Goal: Task Accomplishment & Management: Manage account settings

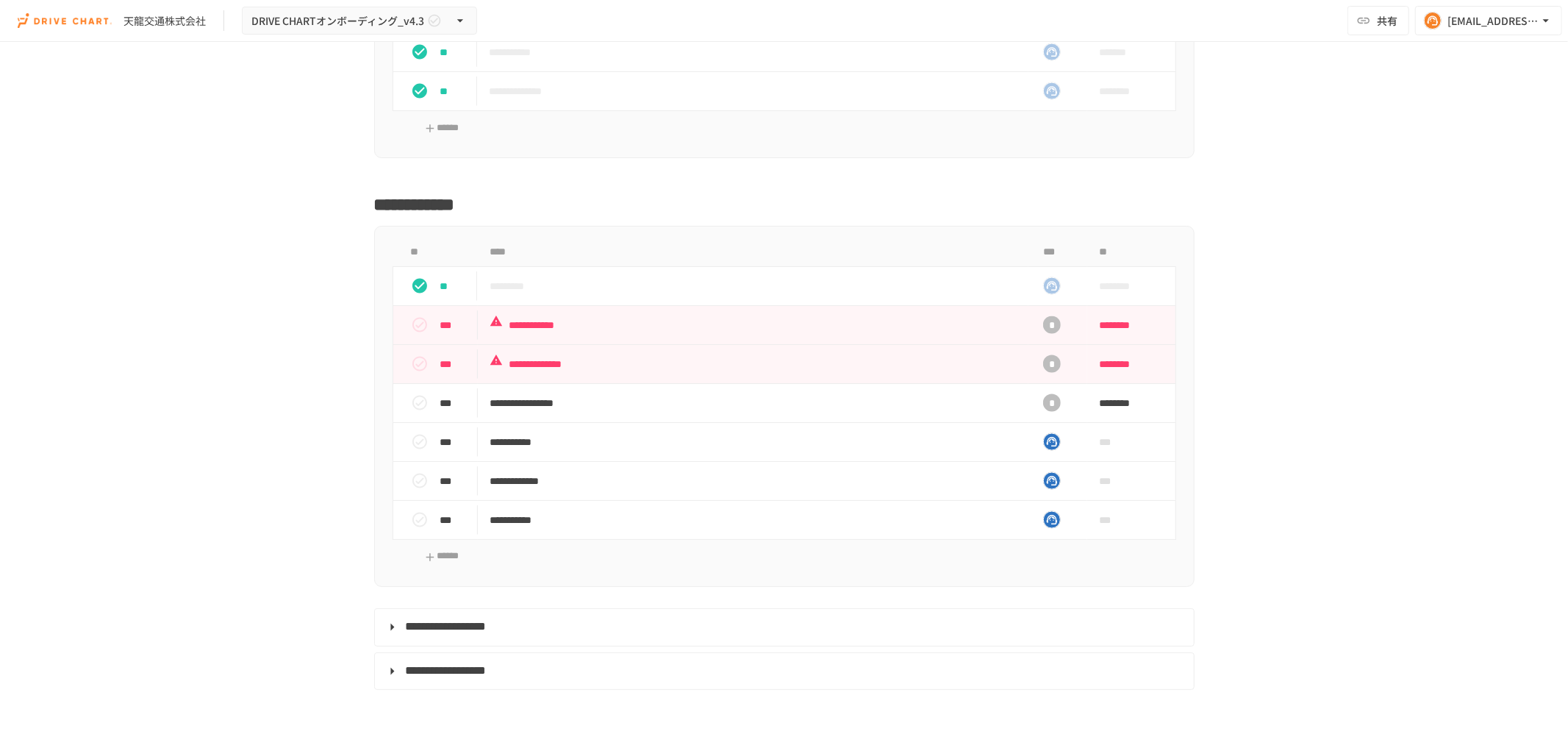
scroll to position [6620, 0]
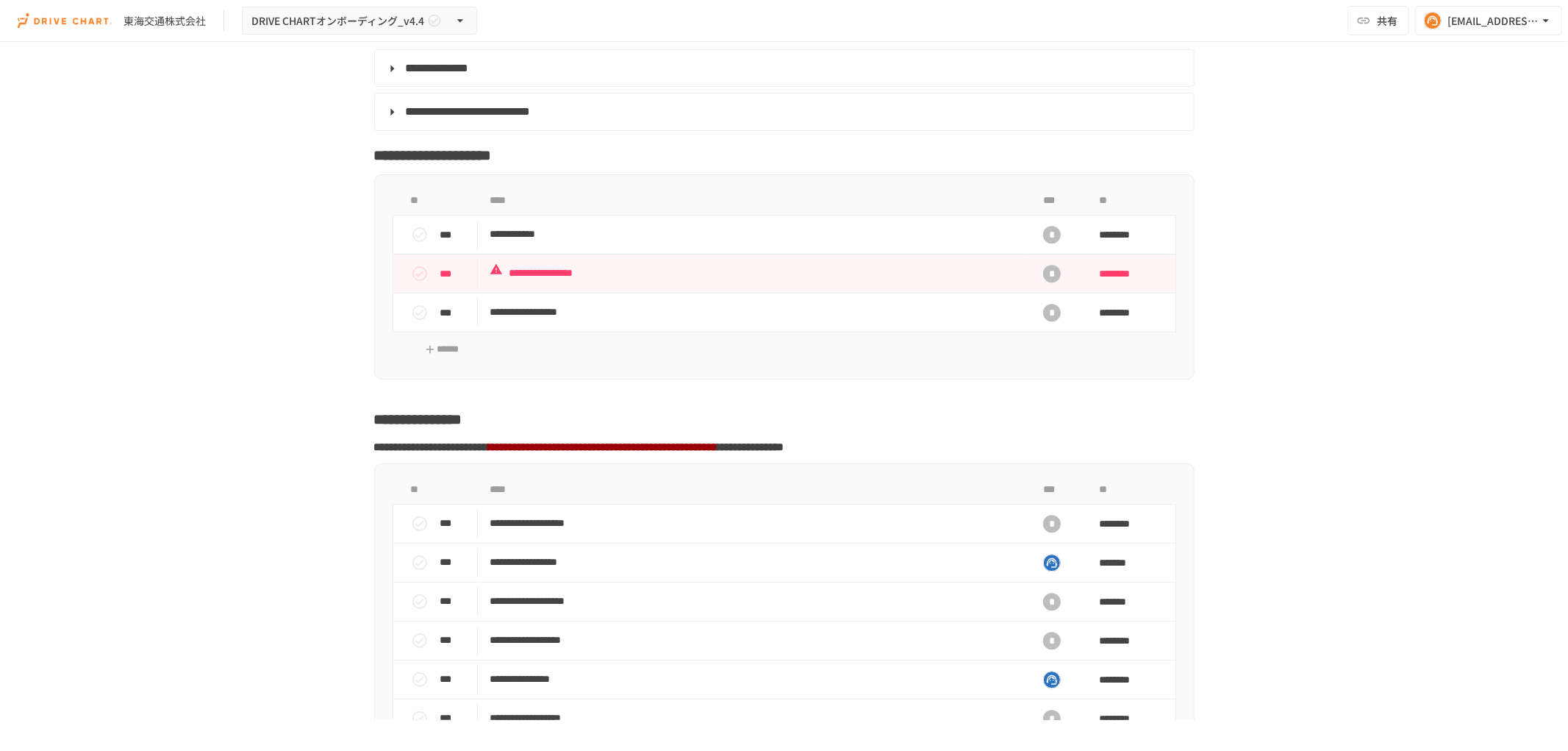
scroll to position [2717, 0]
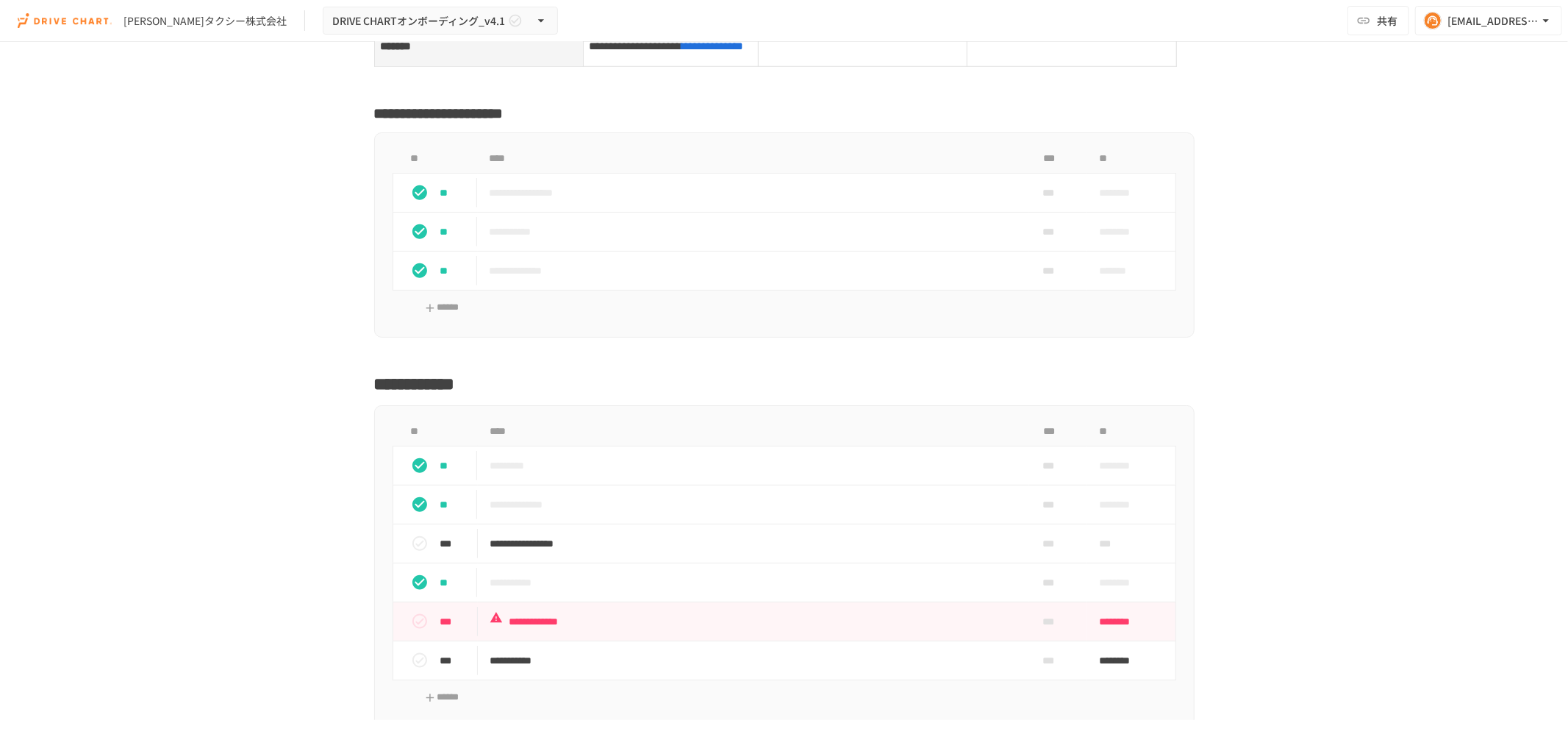
scroll to position [6292, 0]
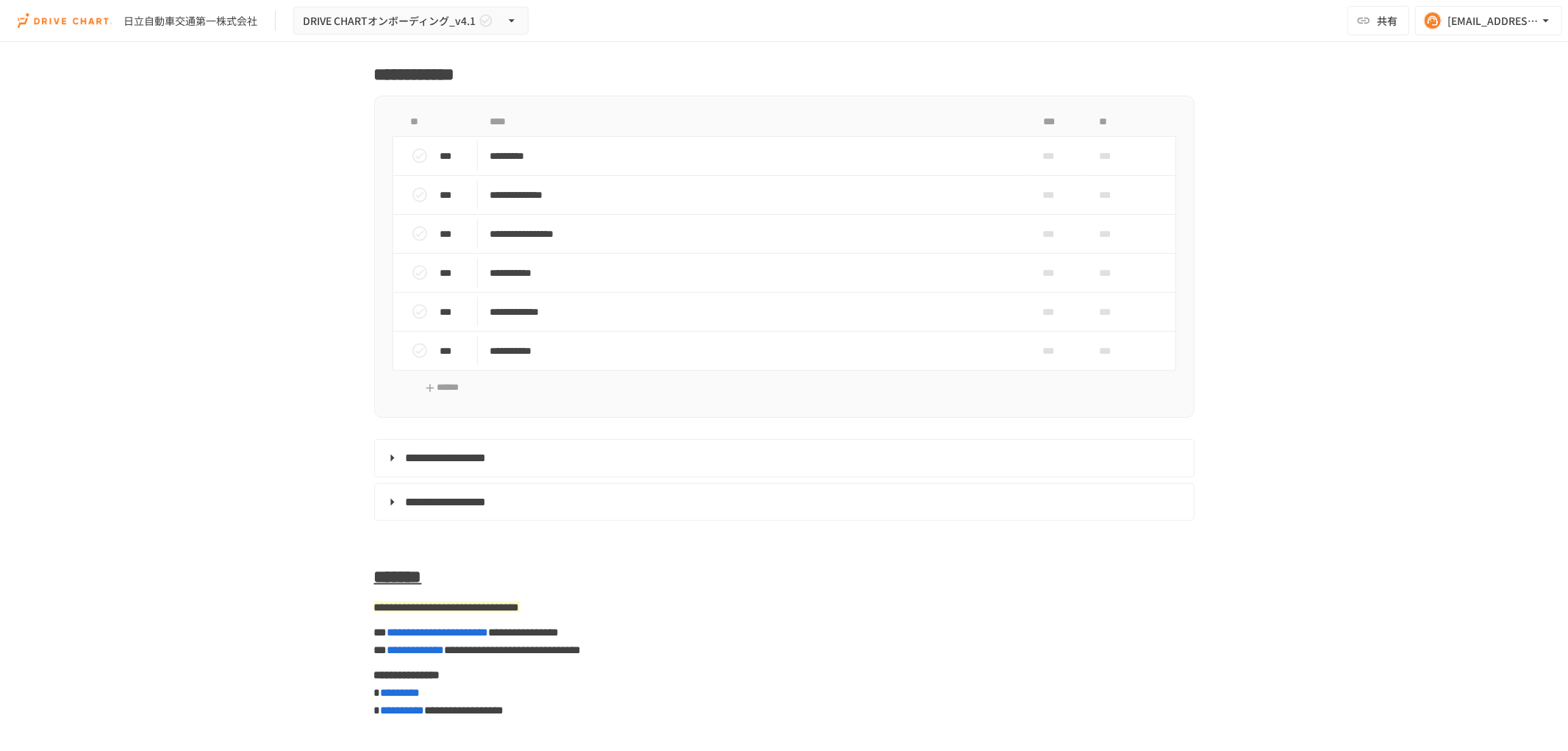
scroll to position [6870, 0]
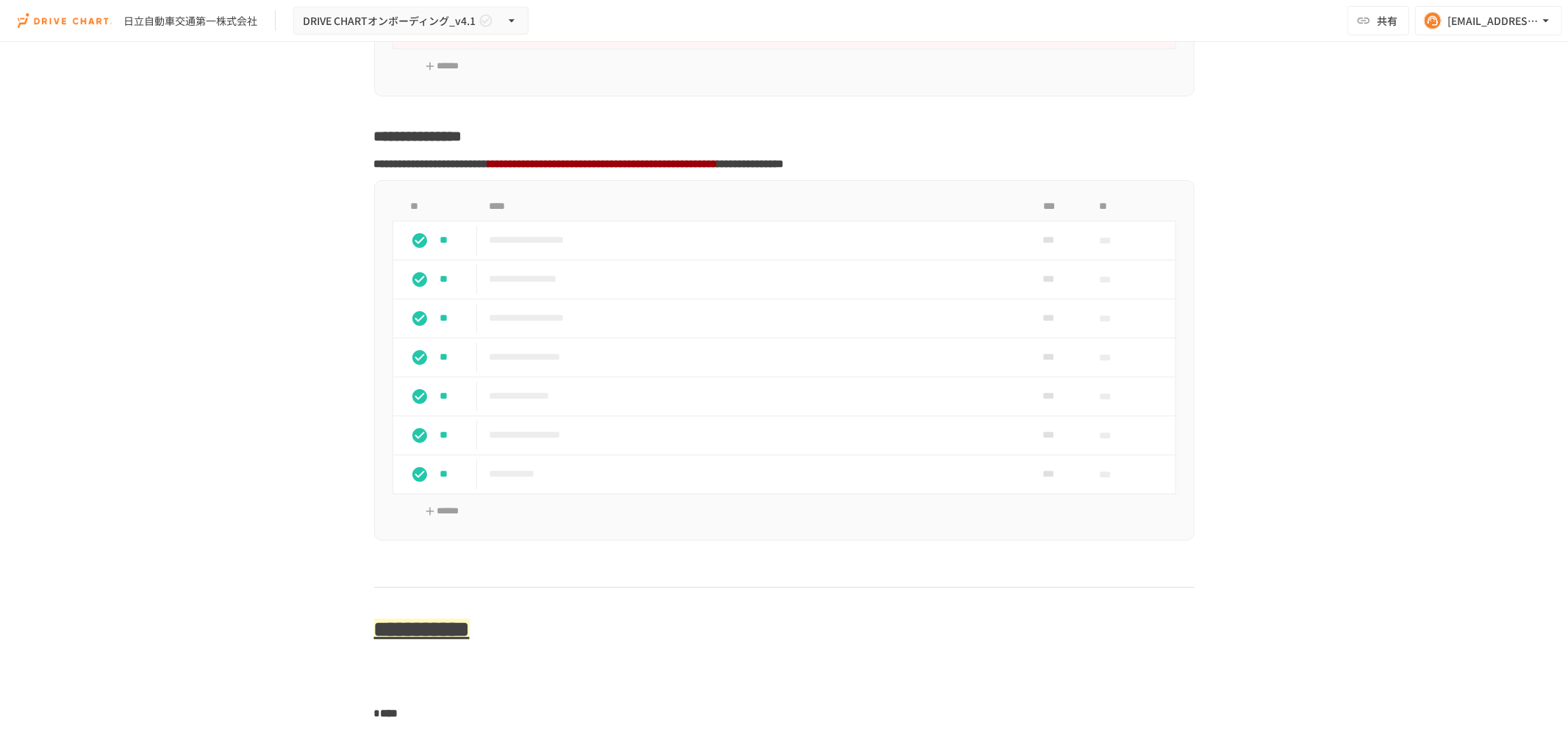
scroll to position [3024, 0]
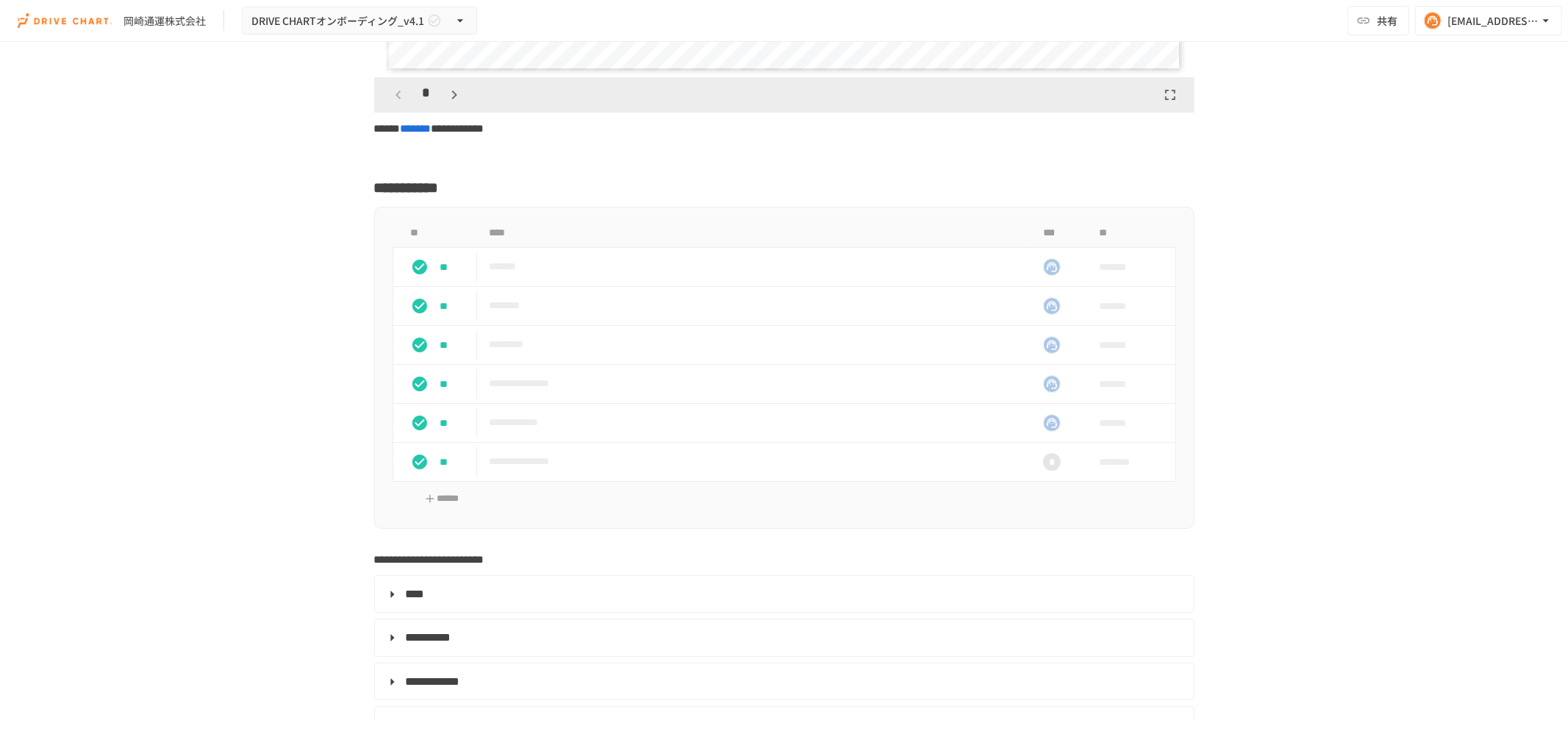
scroll to position [4249, 0]
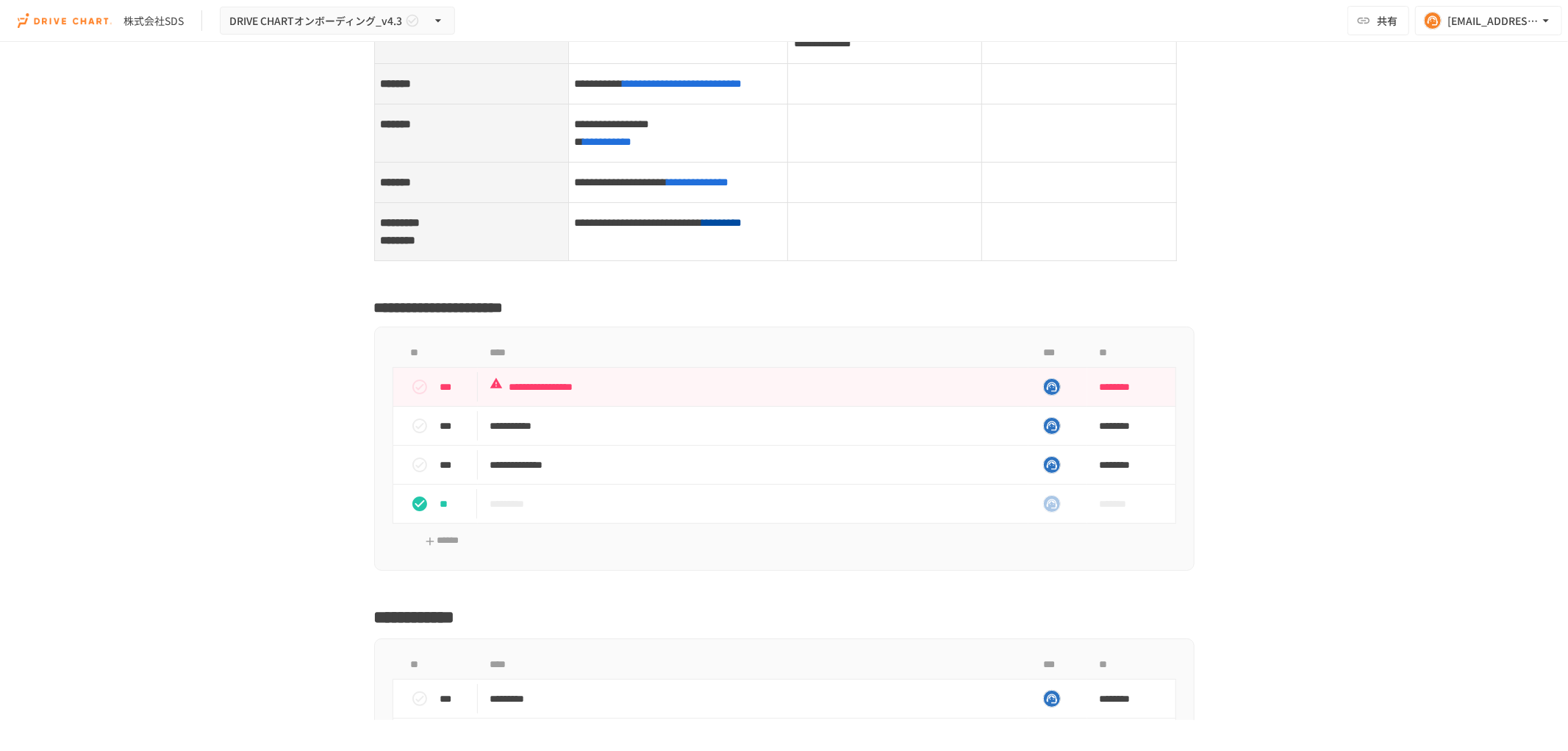
scroll to position [6374, 0]
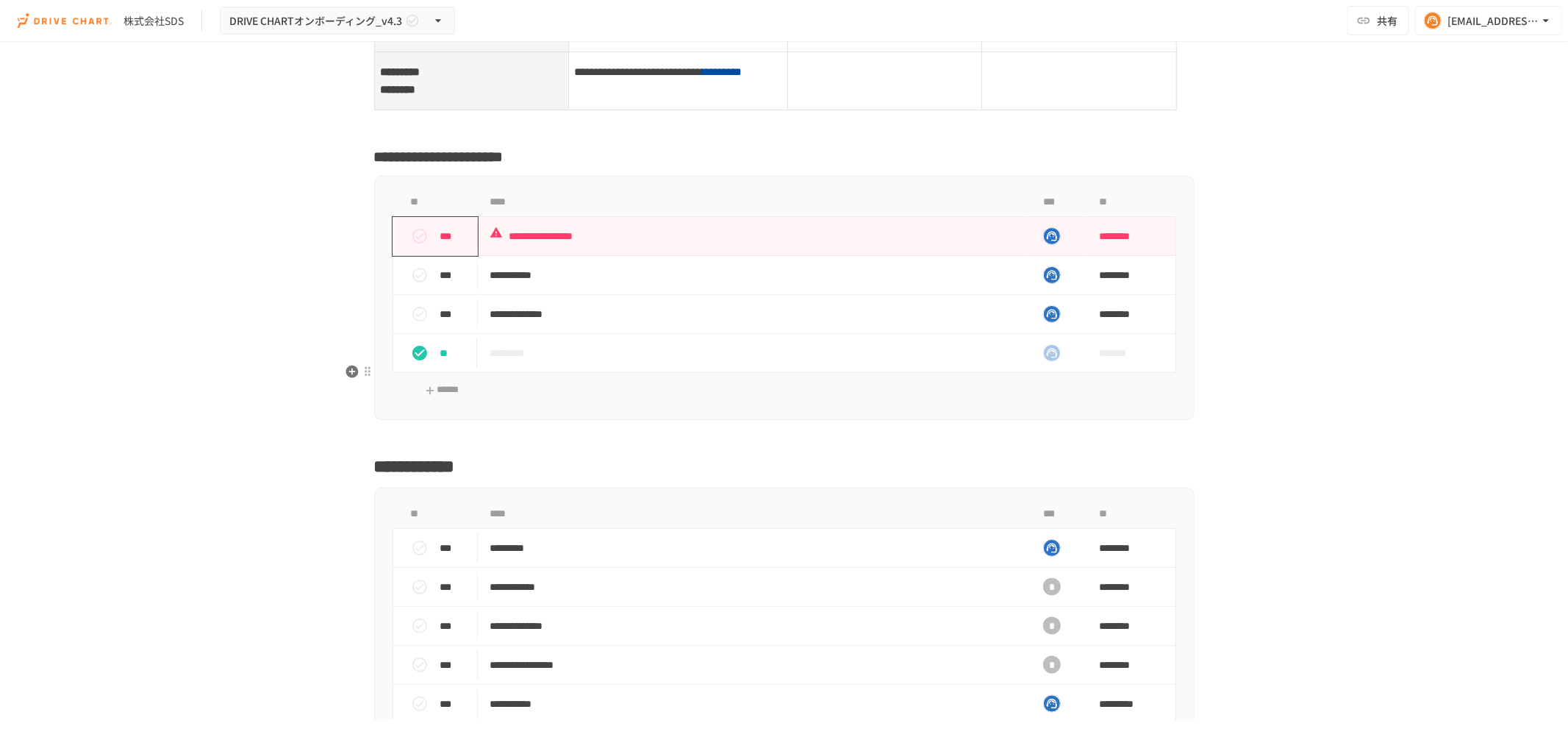
click at [415, 245] on icon "status" at bounding box center [419, 236] width 18 height 18
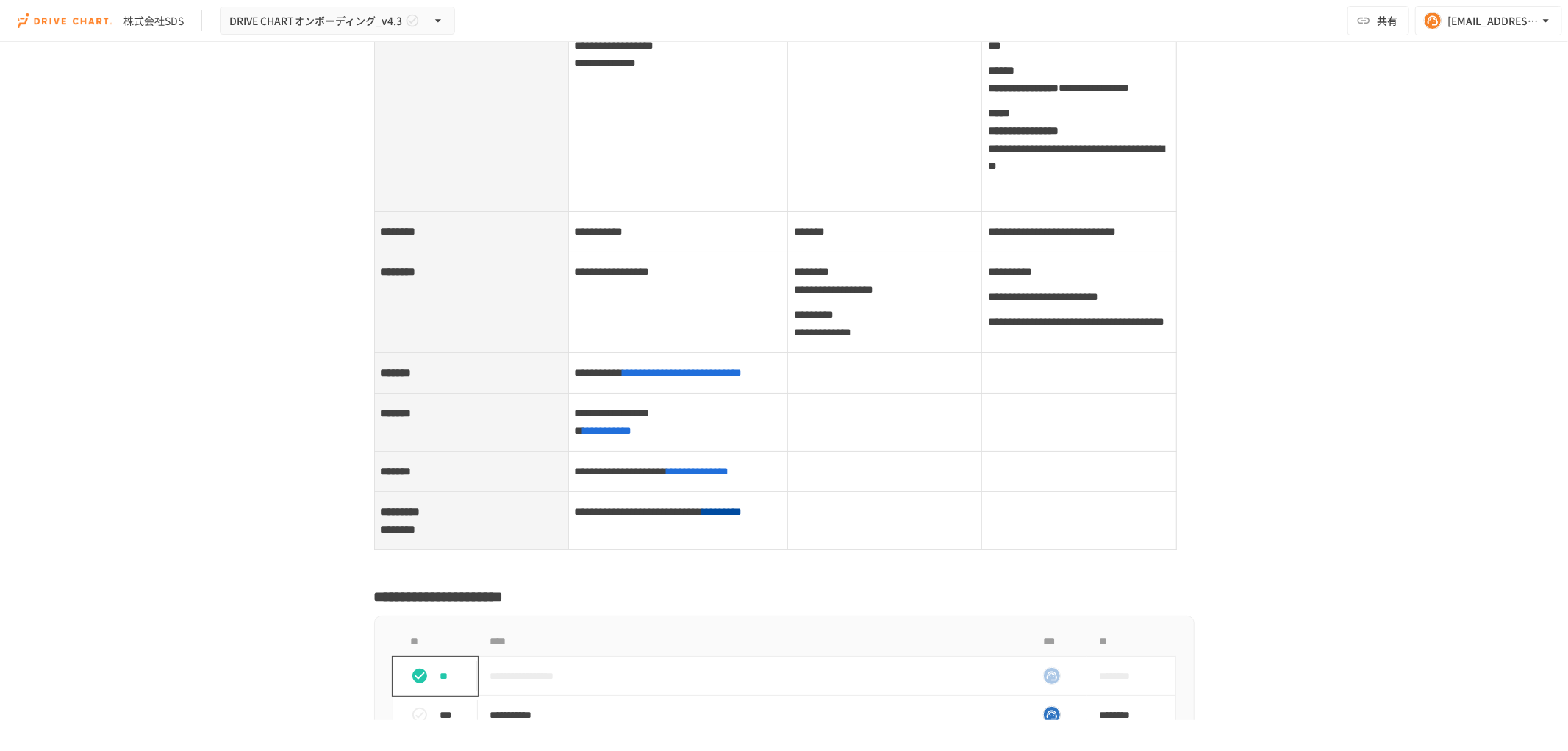
scroll to position [5802, 0]
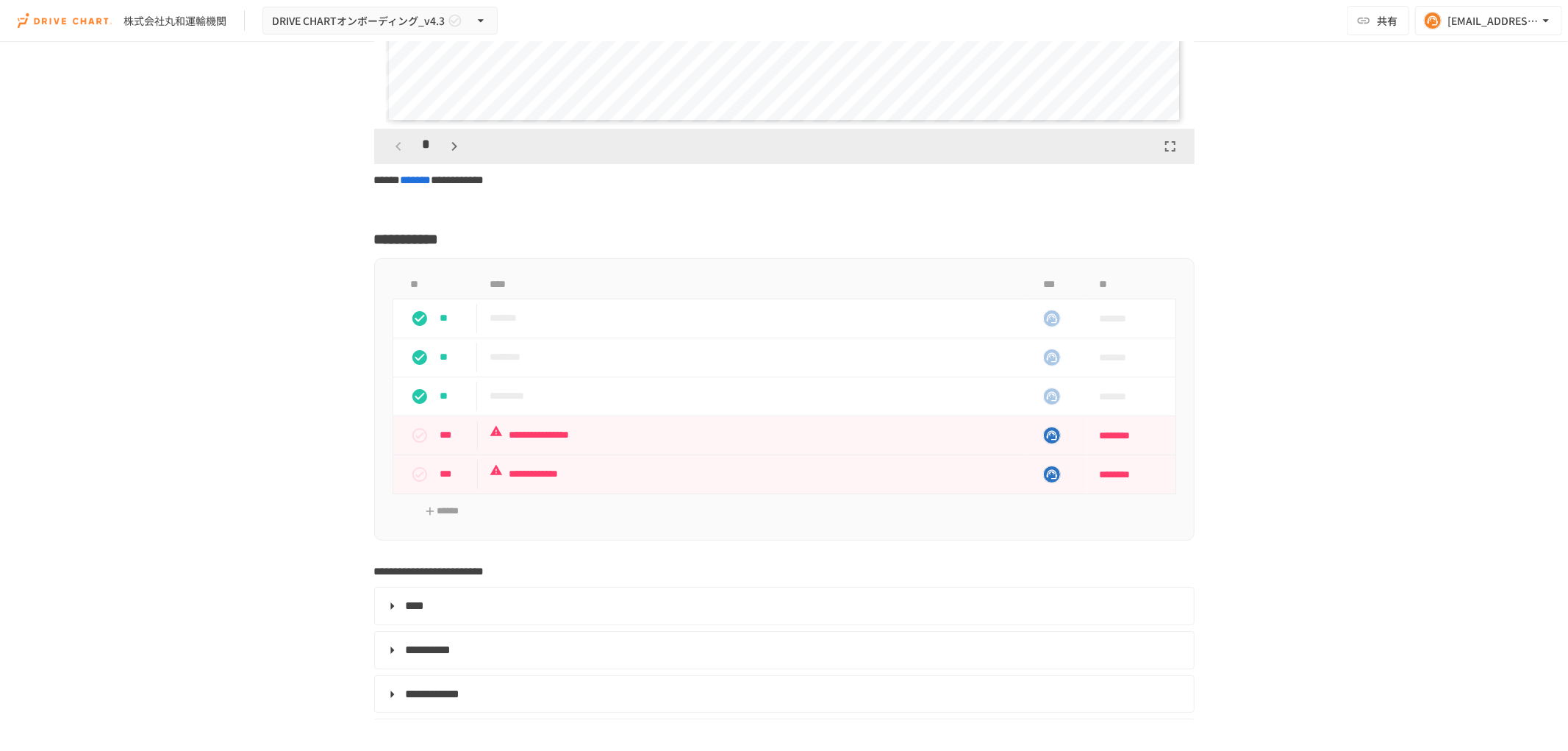
scroll to position [4331, 0]
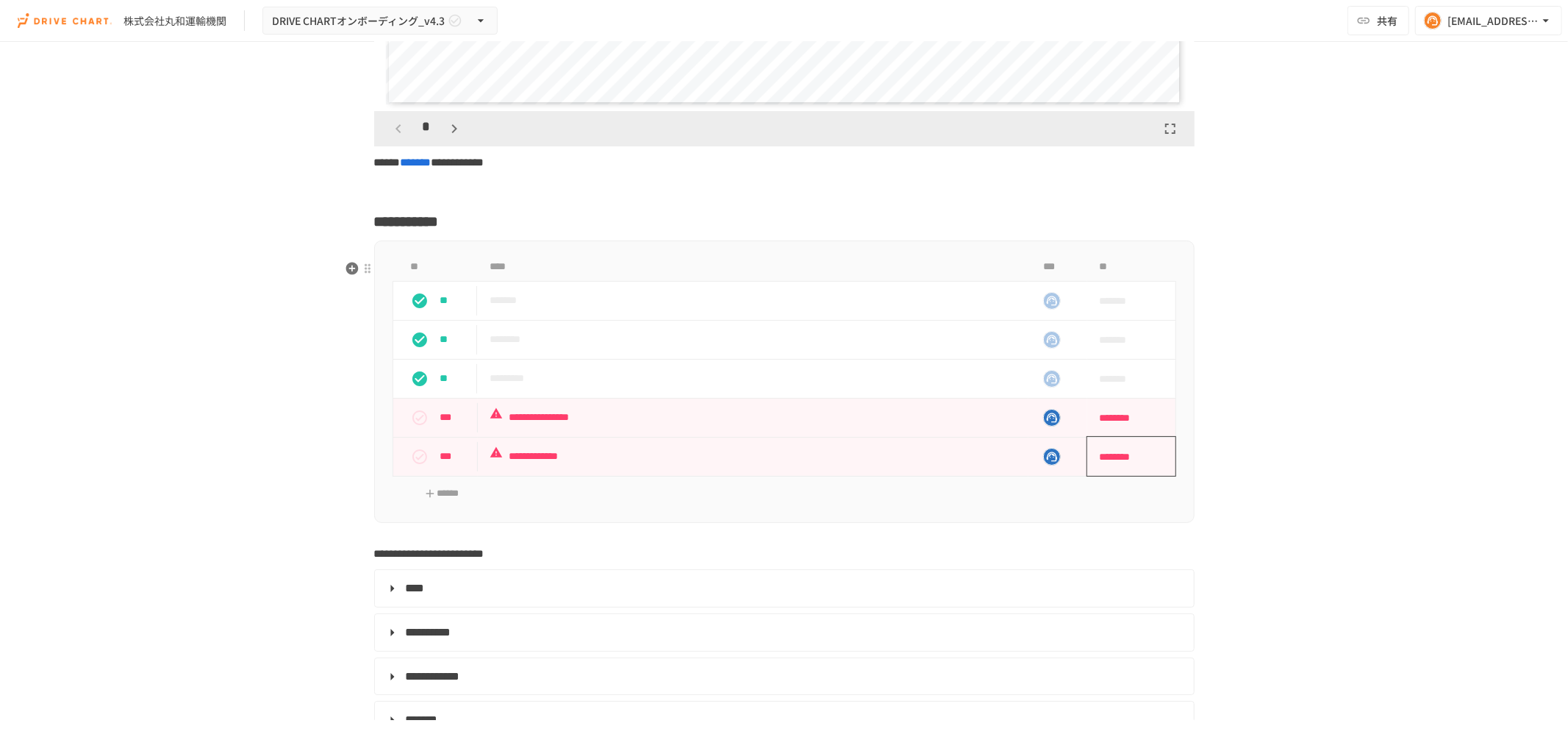
click at [1115, 471] on span "********" at bounding box center [1126, 456] width 55 height 29
click at [1161, 686] on button "26" at bounding box center [1160, 686] width 26 height 26
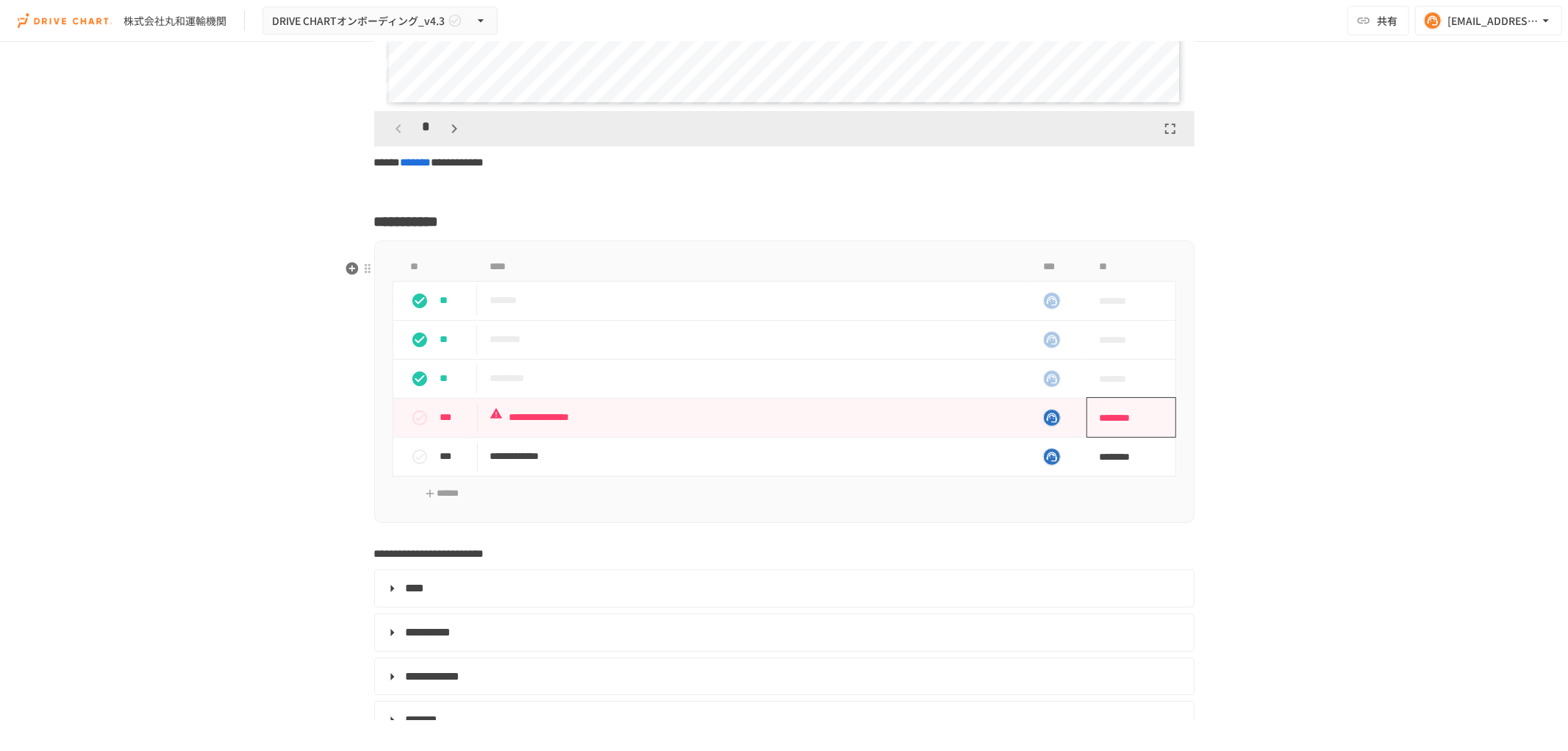
click at [1108, 432] on span "********" at bounding box center [1126, 417] width 55 height 29
click at [1156, 644] on button "26" at bounding box center [1160, 647] width 26 height 26
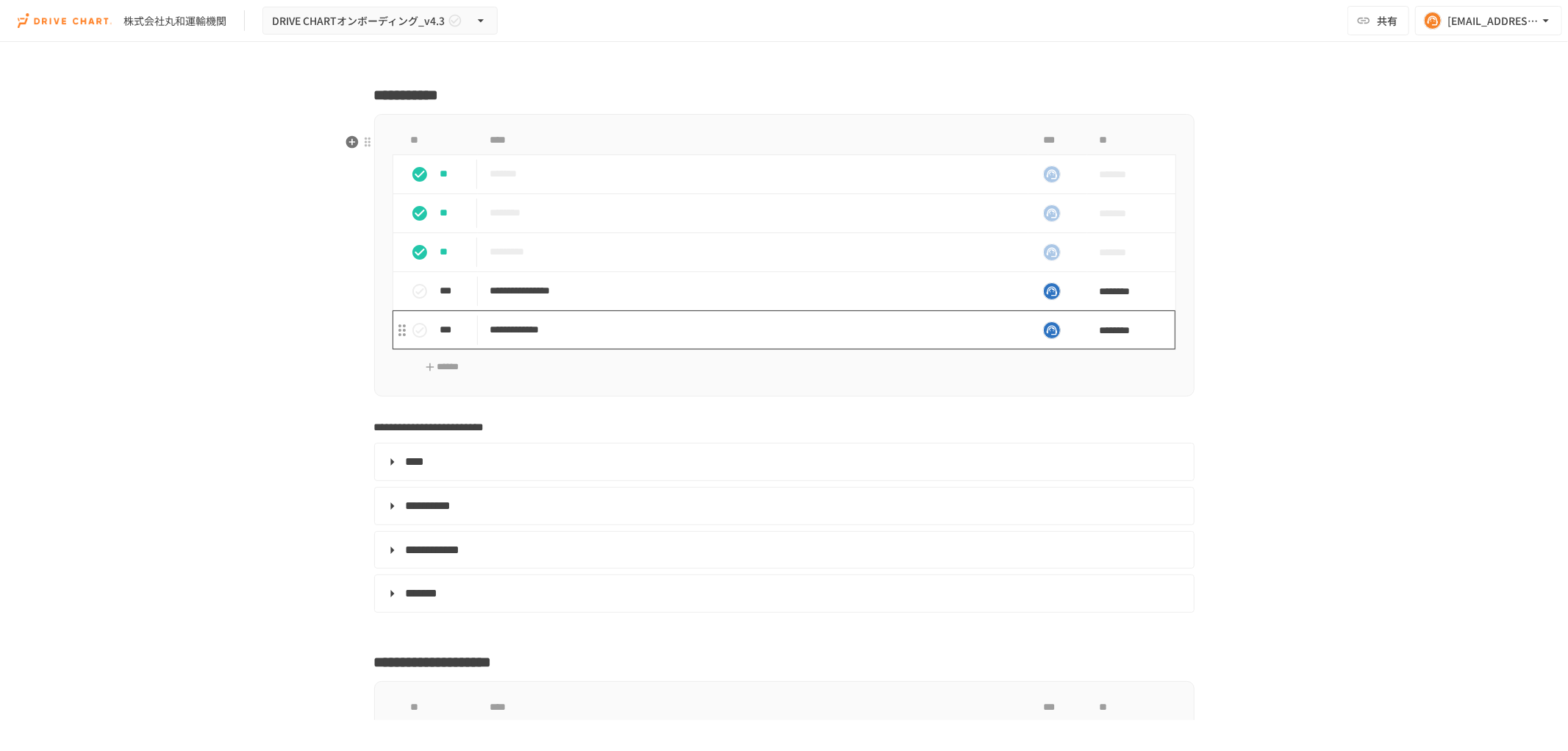
scroll to position [4658, 0]
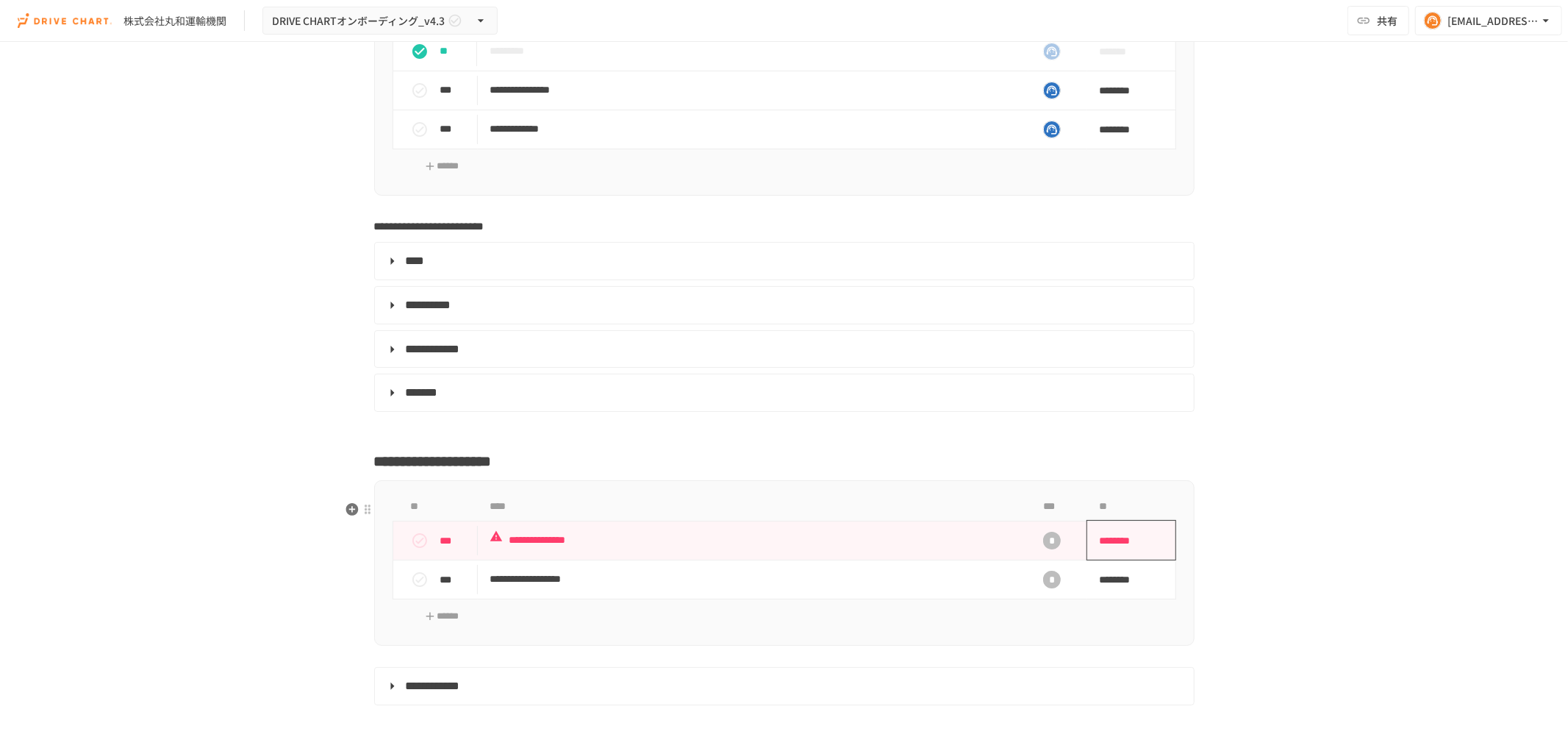
click at [1113, 555] on span "********" at bounding box center [1126, 540] width 55 height 29
click at [1162, 493] on button "26" at bounding box center [1160, 496] width 26 height 26
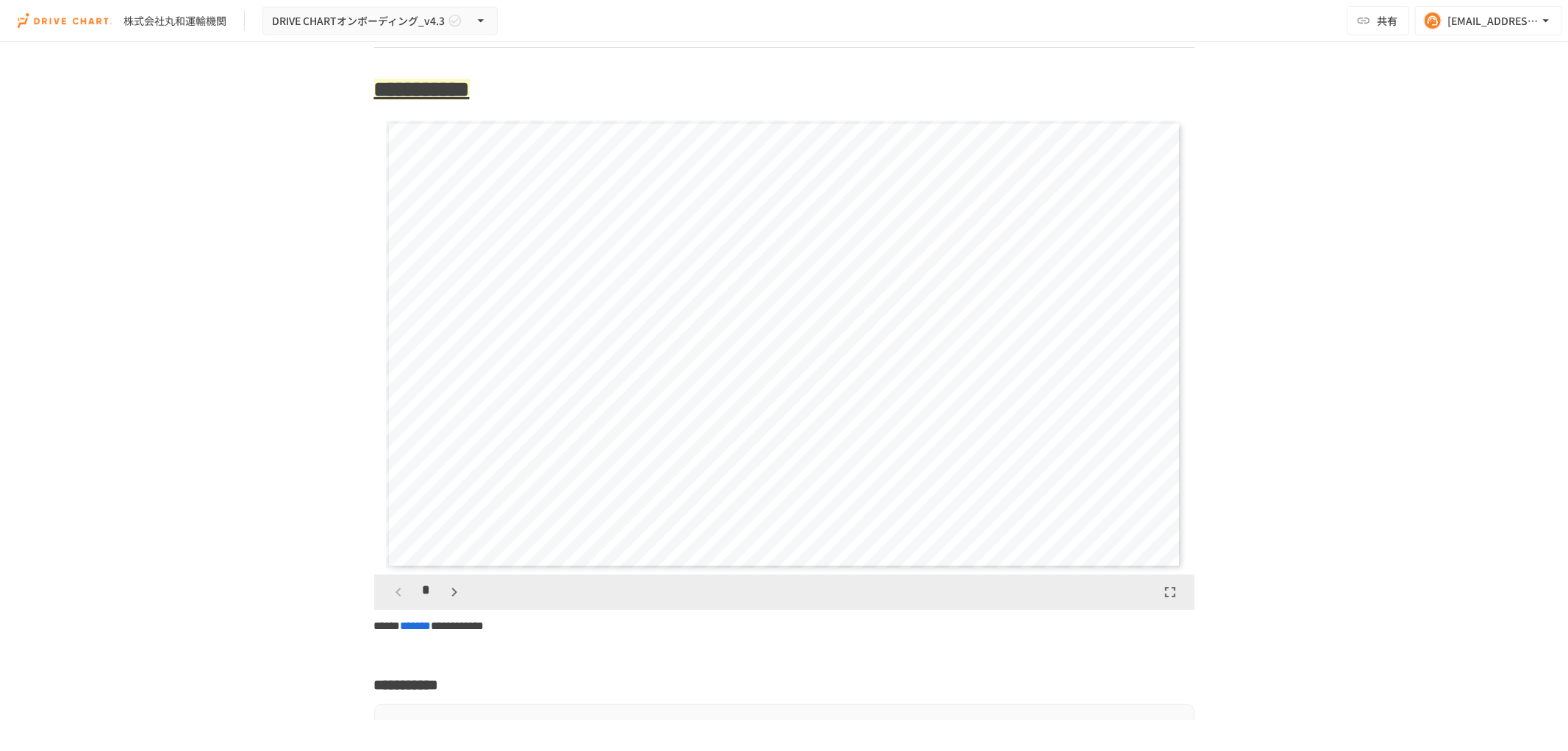
scroll to position [3841, 0]
